Goal: Check status: Check status

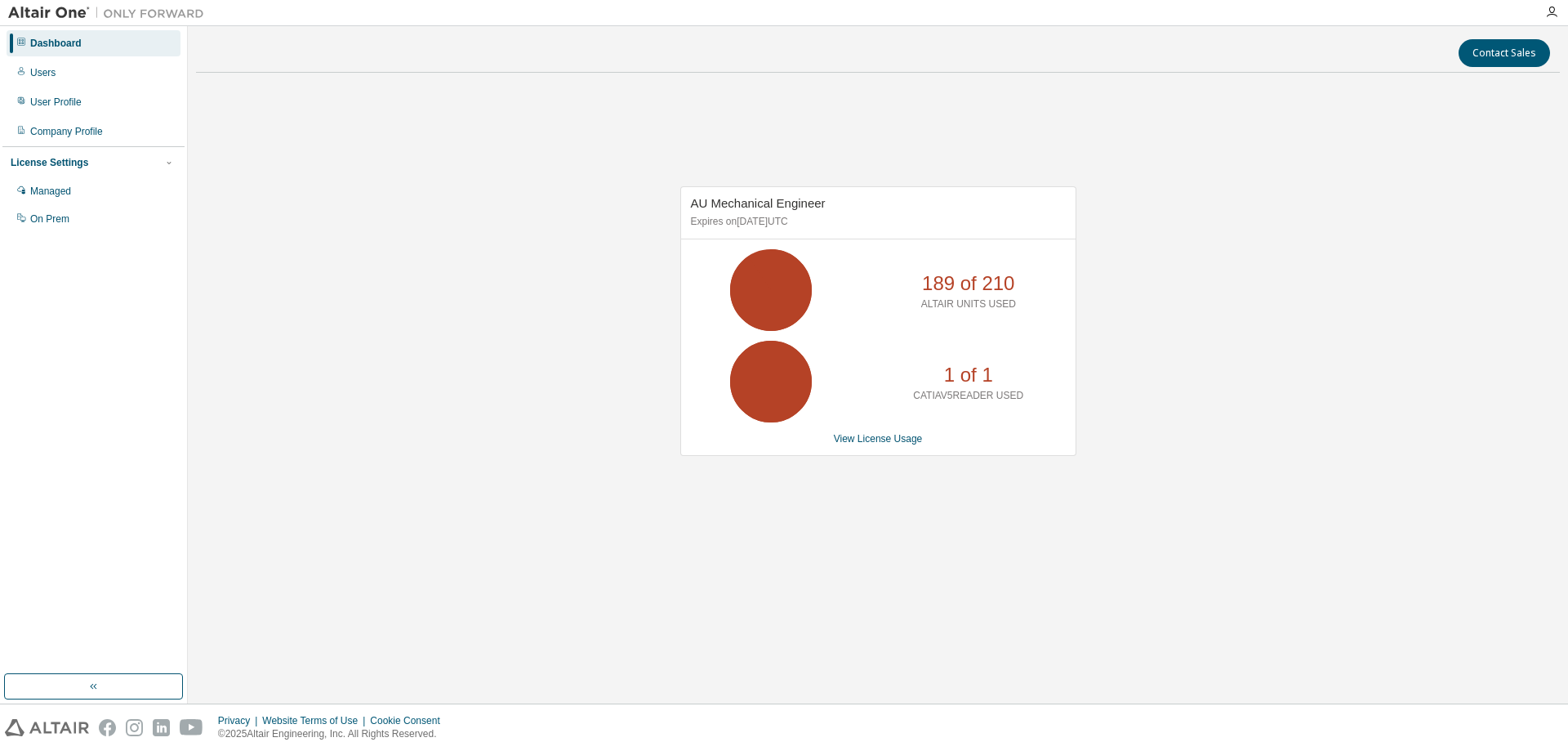
click at [756, 383] on icon at bounding box center [771, 381] width 41 height 41
click at [886, 437] on link "View License Usage" at bounding box center [879, 438] width 89 height 12
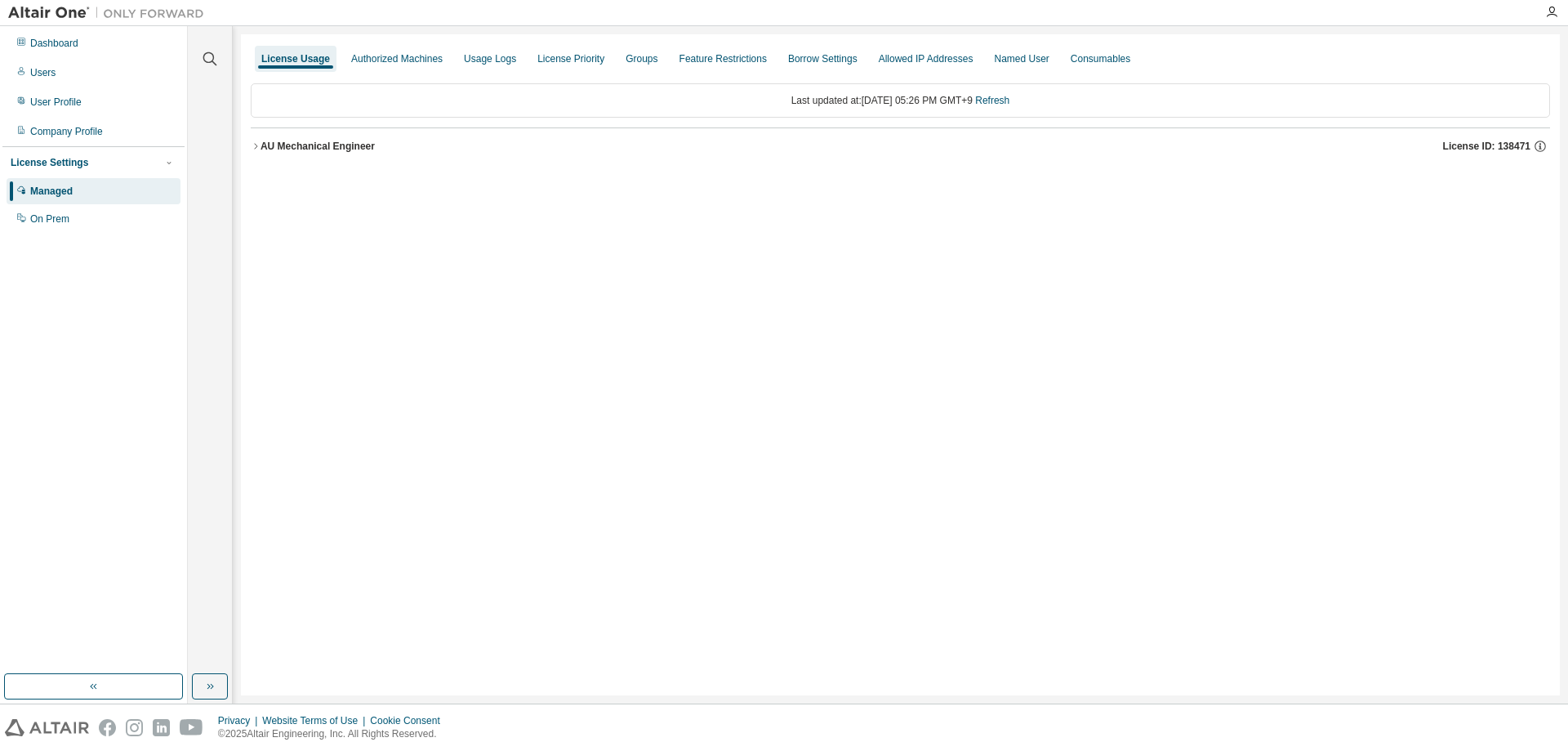
click at [254, 156] on button "AU Mechanical Engineer License ID: 138471" at bounding box center [901, 146] width 1299 height 36
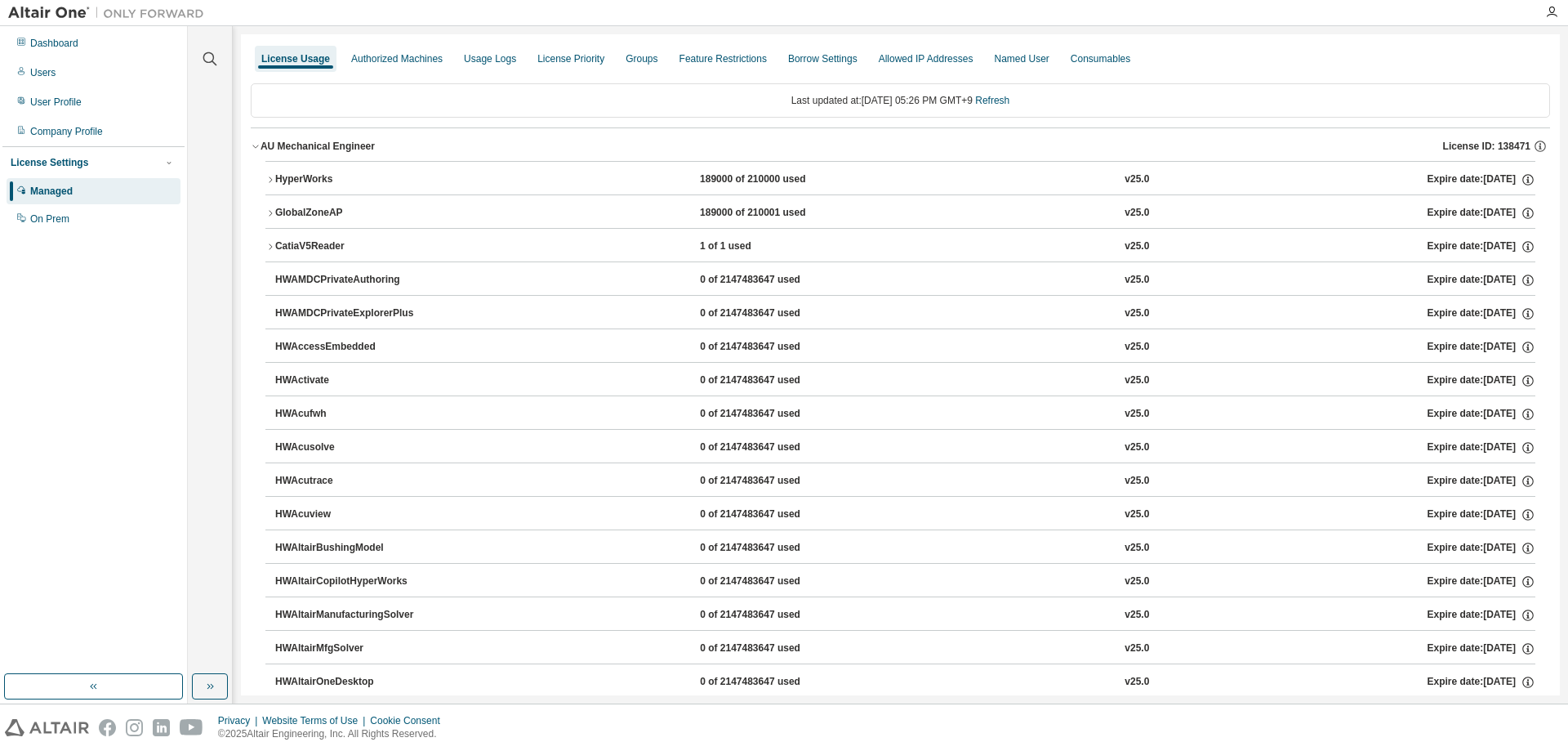
click at [261, 151] on div "AU Mechanical Engineer" at bounding box center [317, 146] width 114 height 13
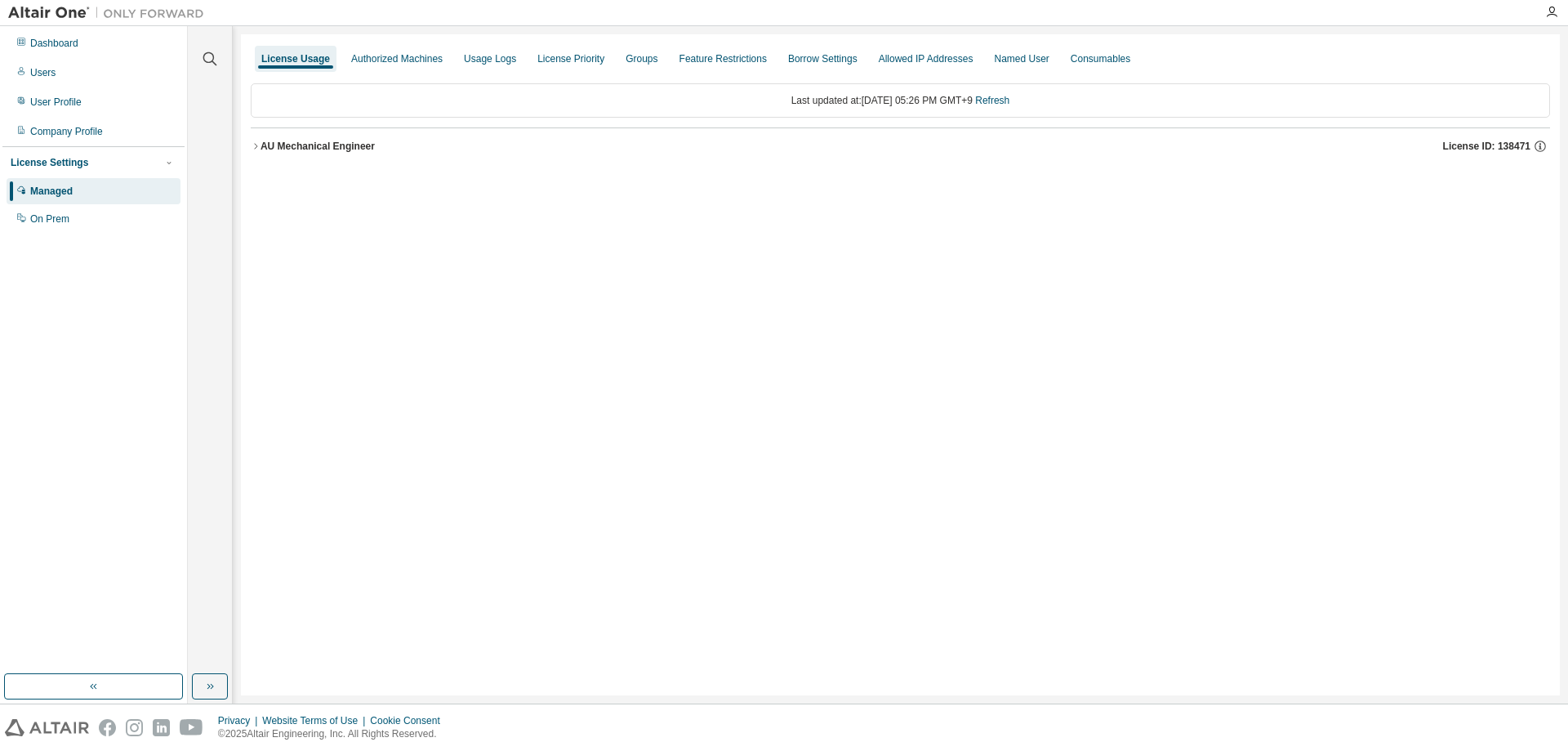
click at [252, 154] on button "AU Mechanical Engineer License ID: 138471" at bounding box center [901, 146] width 1299 height 36
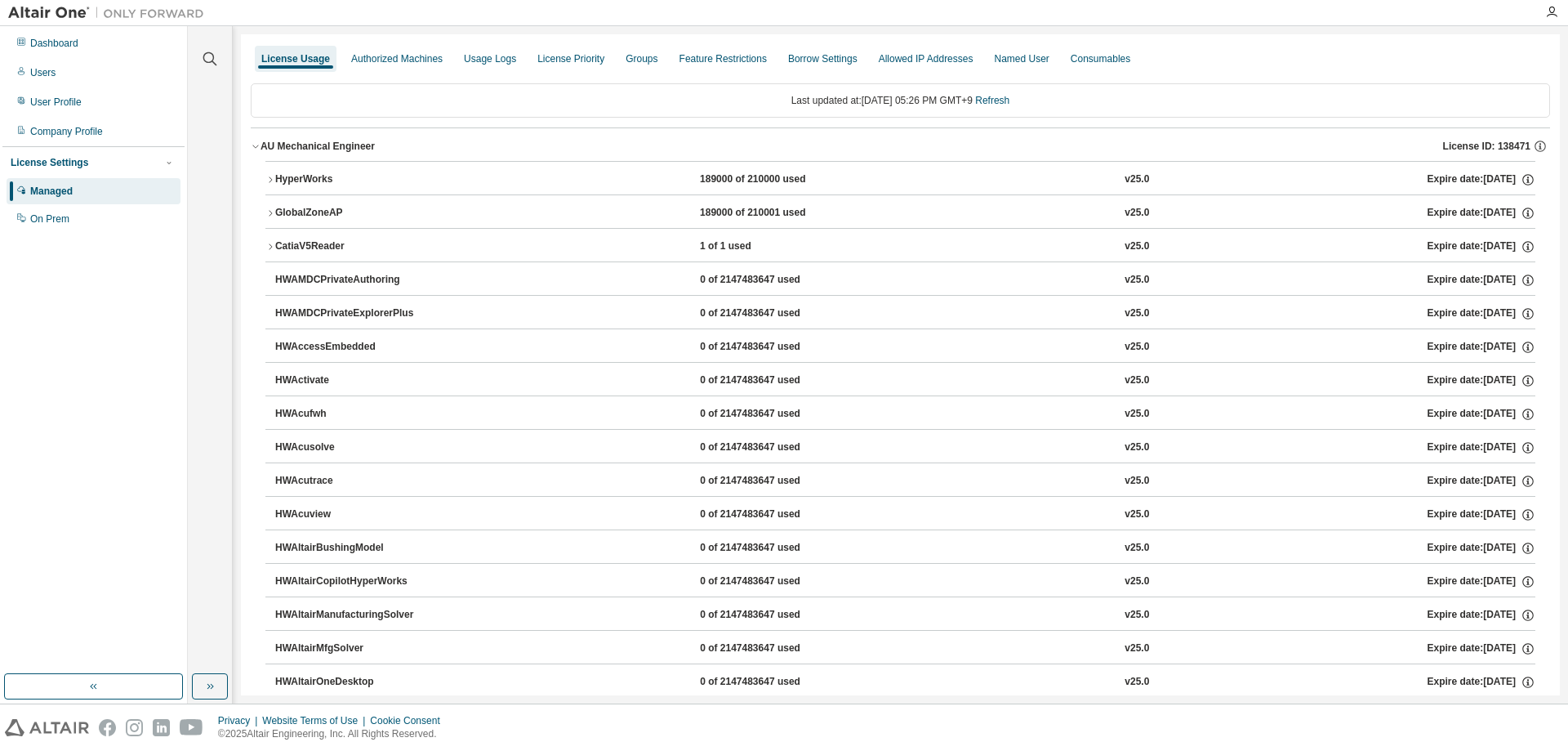
click at [266, 252] on button "CatiaV5Reader 1 of 1 used v25.0 Expire date: 2025-09-14" at bounding box center [901, 247] width 1269 height 36
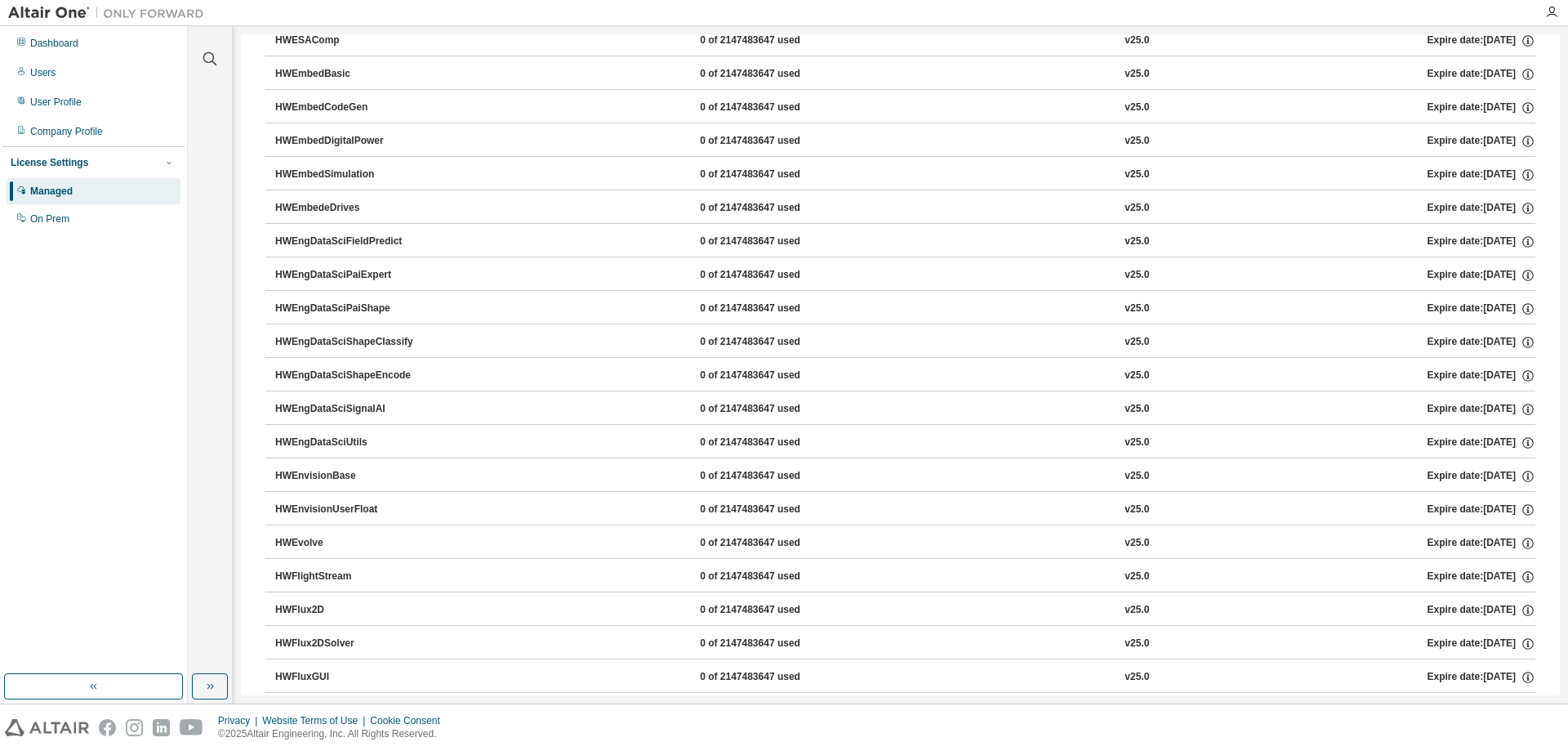
scroll to position [1470, 0]
